Goal: Task Accomplishment & Management: Manage account settings

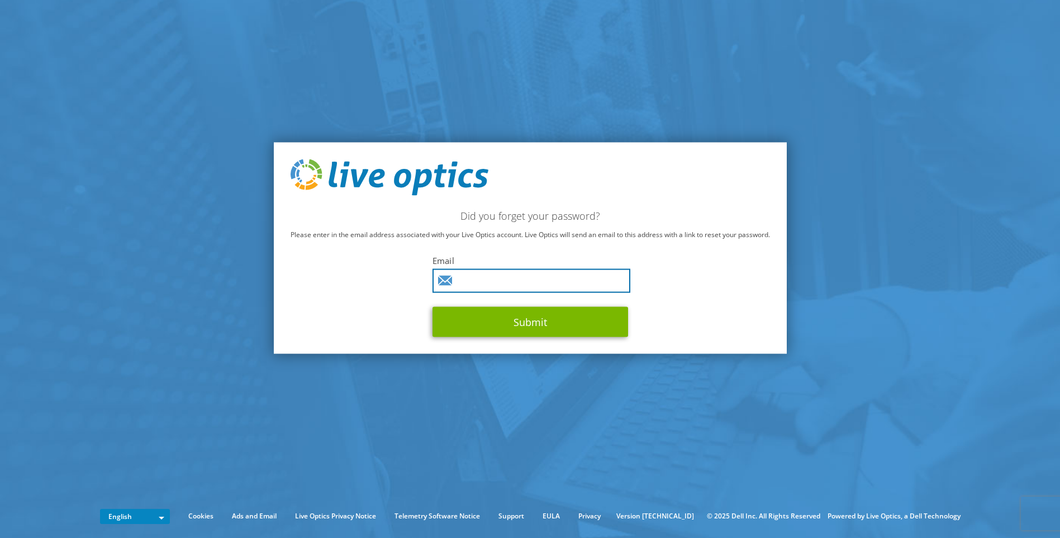
click at [454, 283] on input "text" at bounding box center [532, 281] width 198 height 24
type input "viwat.hoy@firstcambodia.com.kh"
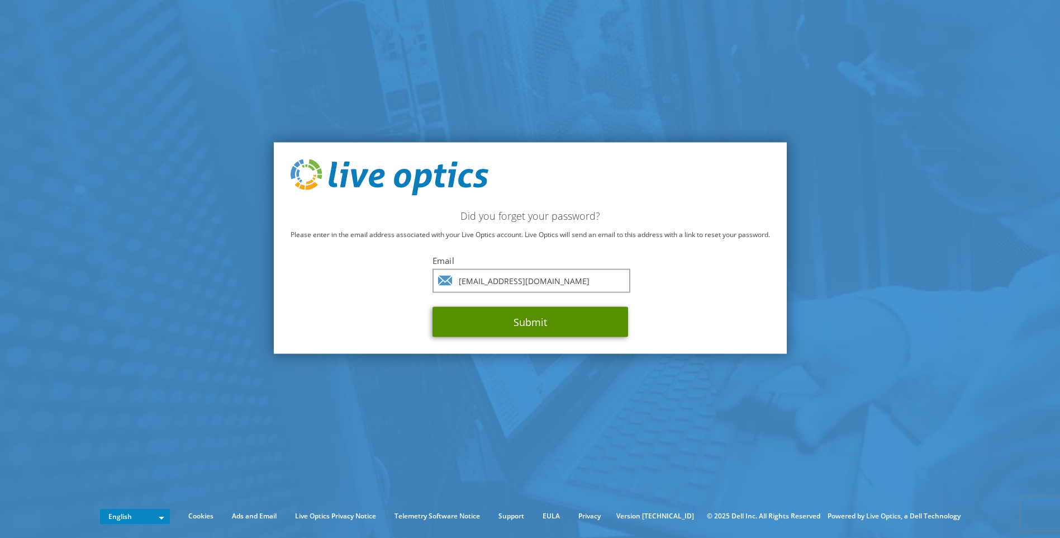
click at [504, 317] on button "Submit" at bounding box center [531, 322] width 196 height 30
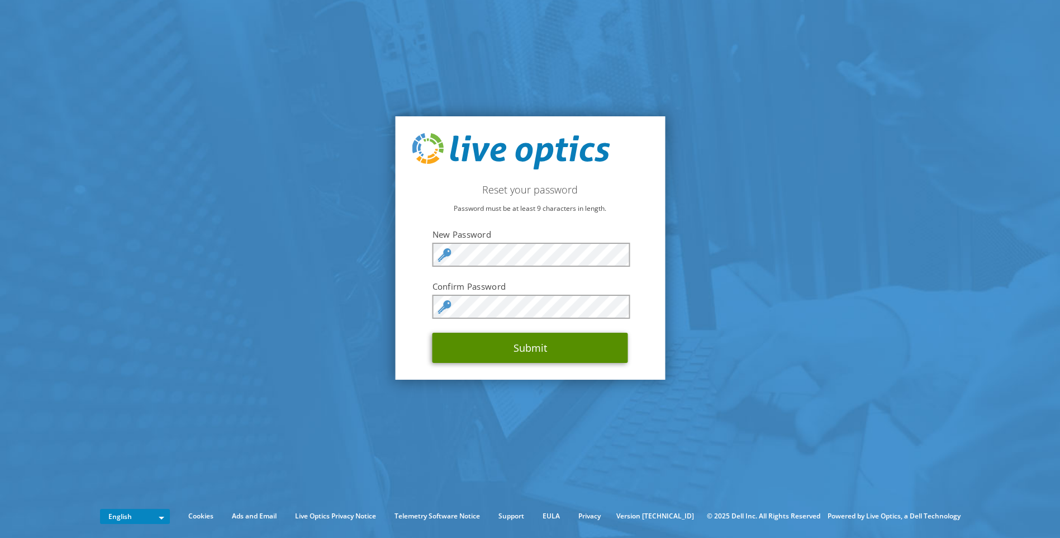
click at [570, 352] on button "Submit" at bounding box center [531, 348] width 196 height 30
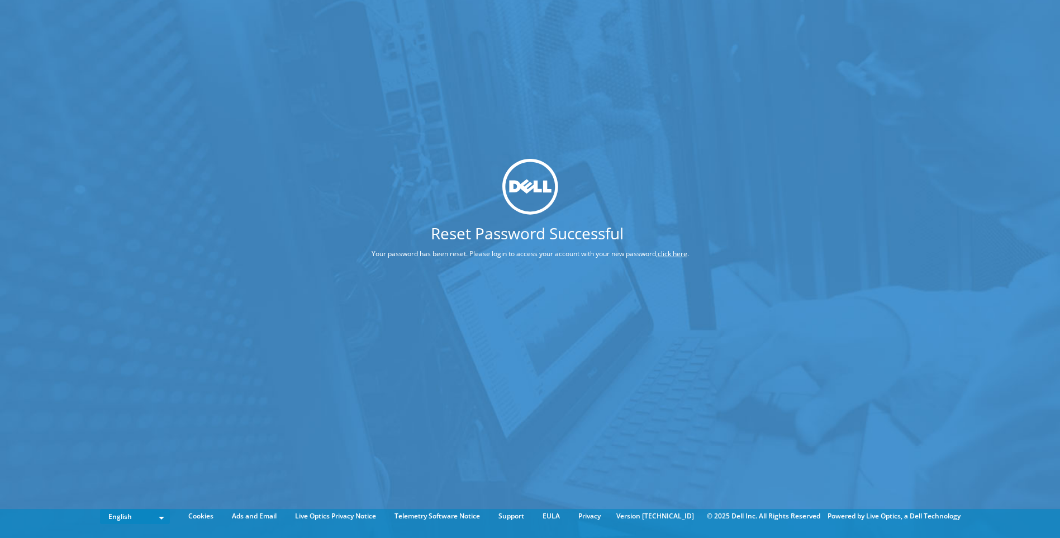
click at [681, 253] on link "click here" at bounding box center [673, 253] width 30 height 10
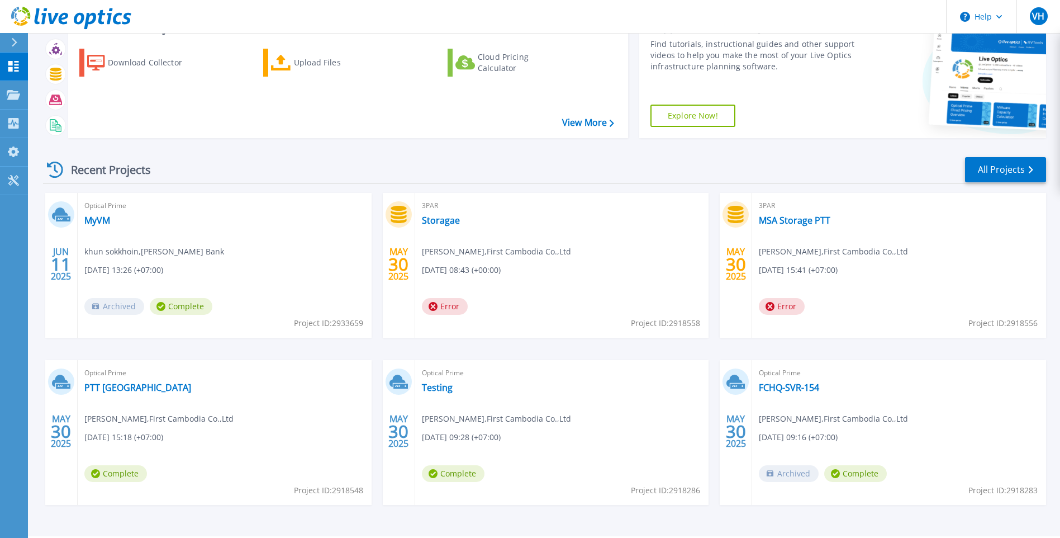
scroll to position [74, 0]
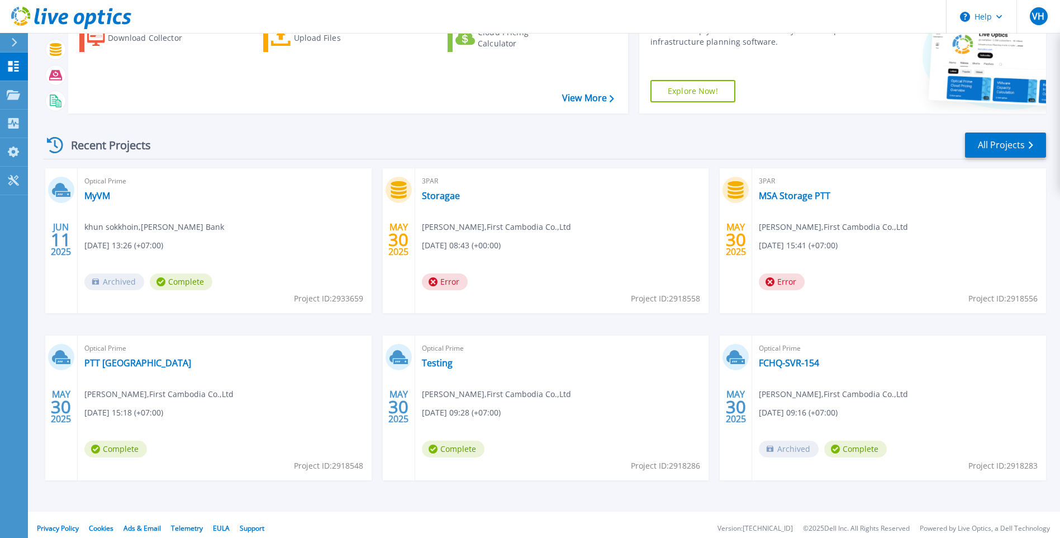
click at [834, 388] on span "Viwat Hoy , First Cambodia Co.,Ltd" at bounding box center [833, 394] width 149 height 12
click at [768, 361] on link "FCHQ-SVR-154" at bounding box center [789, 362] width 60 height 11
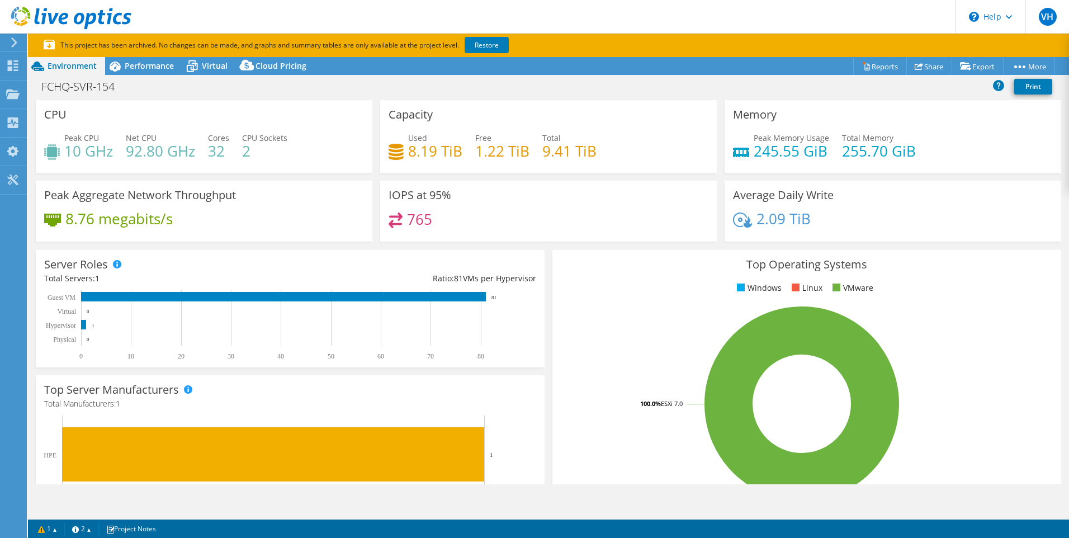
select select "USD"
click at [191, 64] on icon at bounding box center [192, 66] width 20 height 20
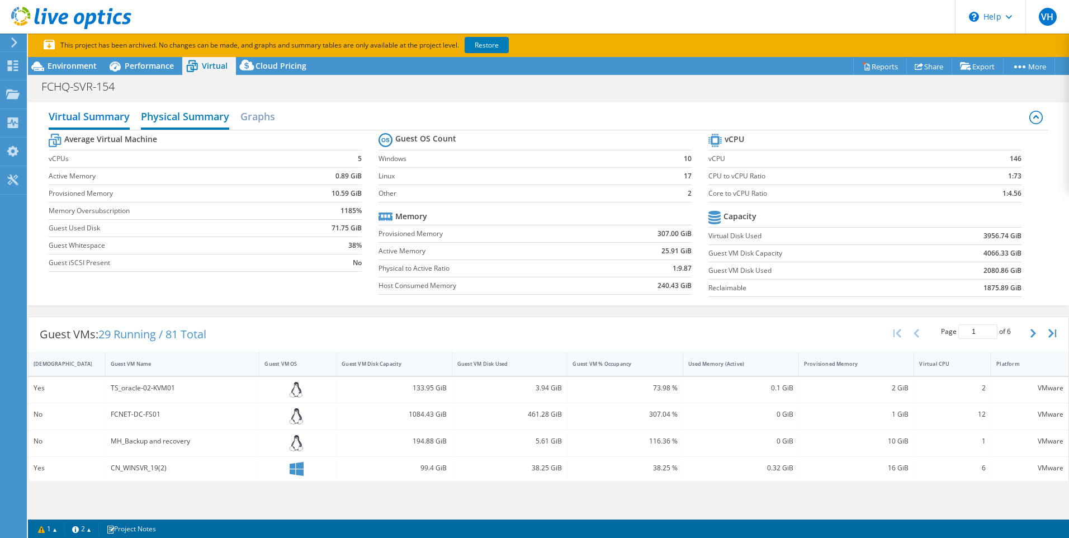
click at [202, 116] on h2 "Physical Summary" at bounding box center [185, 117] width 88 height 25
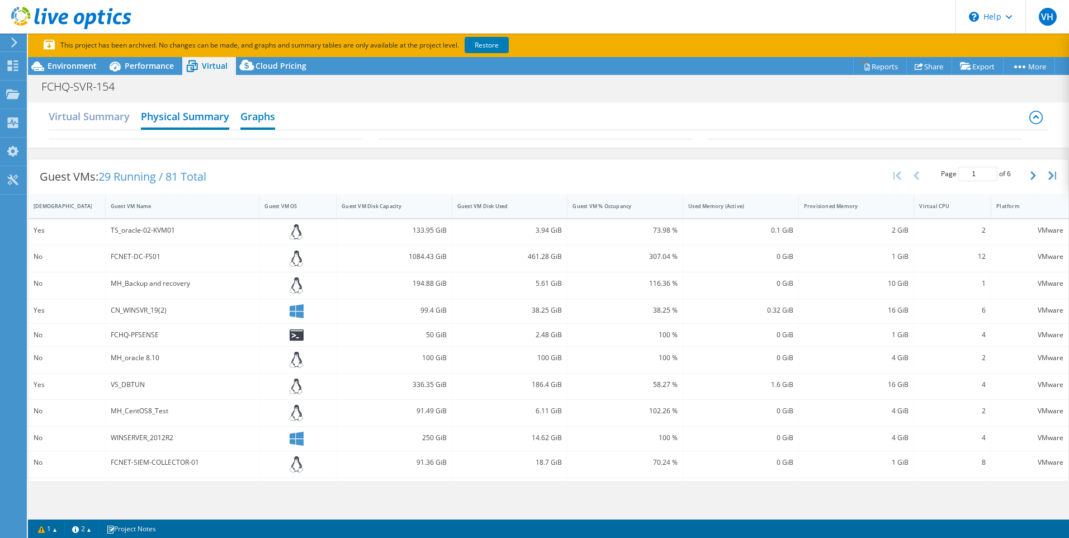
click at [250, 116] on h2 "Graphs" at bounding box center [257, 117] width 35 height 25
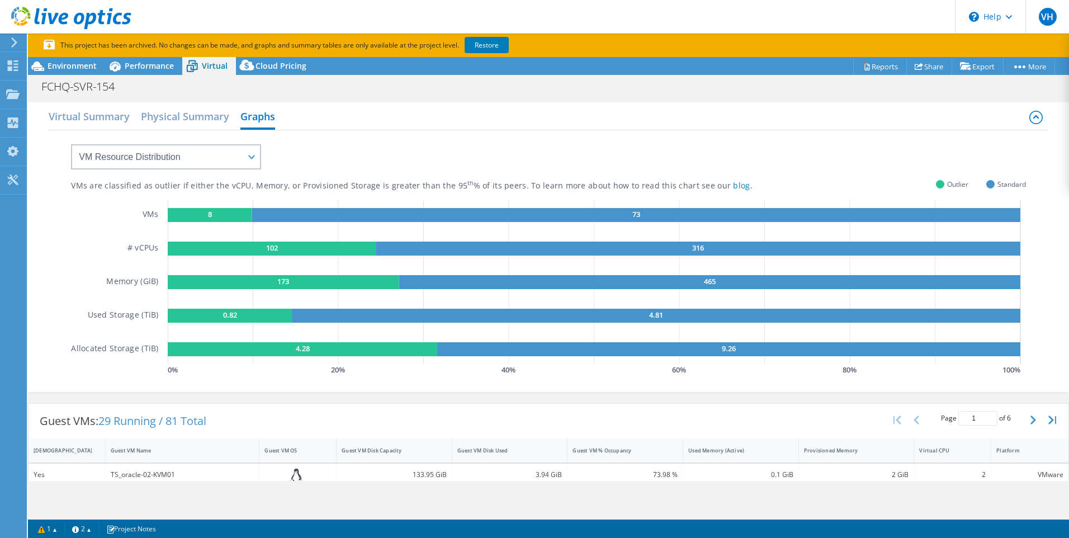
click at [220, 215] on rect at bounding box center [210, 215] width 84 height 14
click at [207, 216] on text "8" at bounding box center [209, 214] width 4 height 10
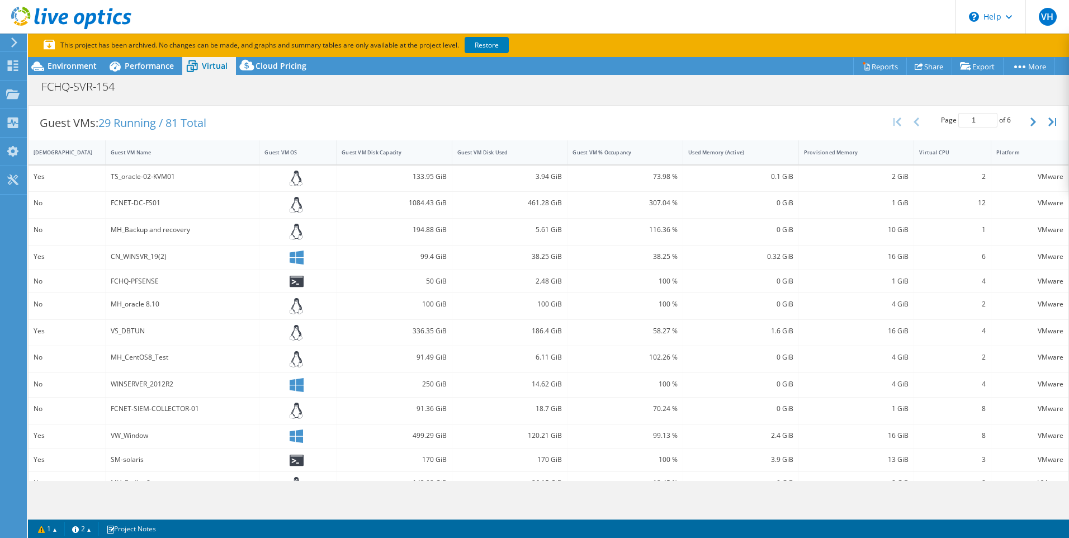
scroll to position [371, 0]
